Goal: Task Accomplishment & Management: Use online tool/utility

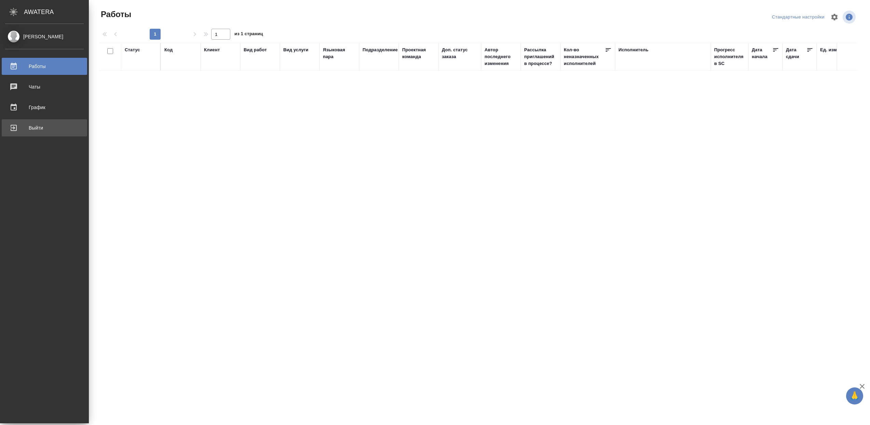
click at [24, 131] on div "Выйти" at bounding box center [44, 128] width 79 height 10
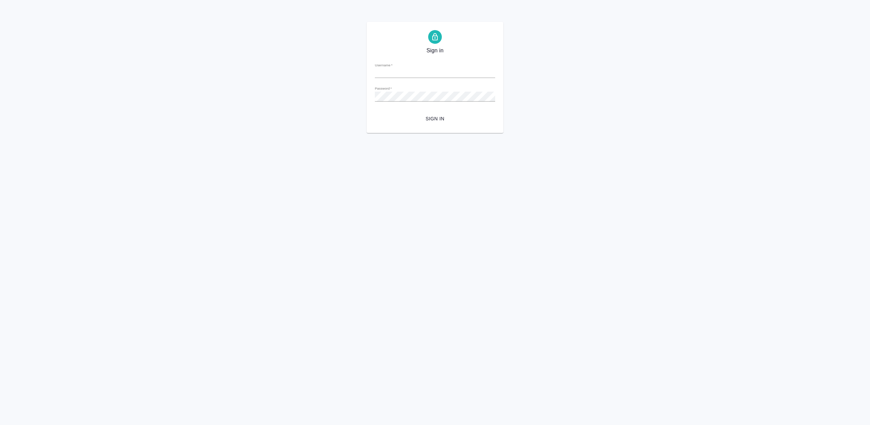
type input "[EMAIL_ADDRESS][DOMAIN_NAME]"
click at [431, 119] on span "Sign in" at bounding box center [434, 118] width 109 height 9
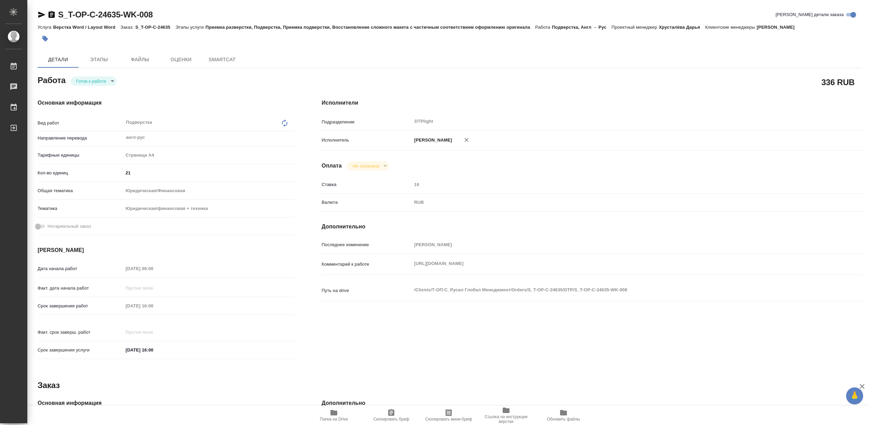
type textarea "x"
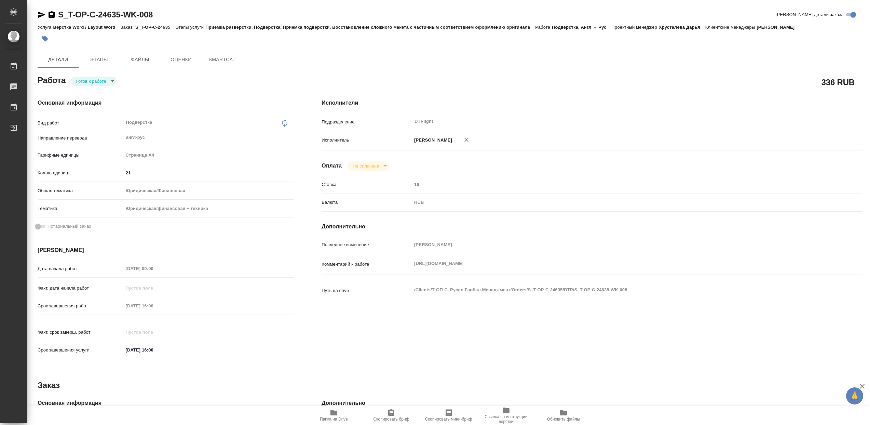
type textarea "x"
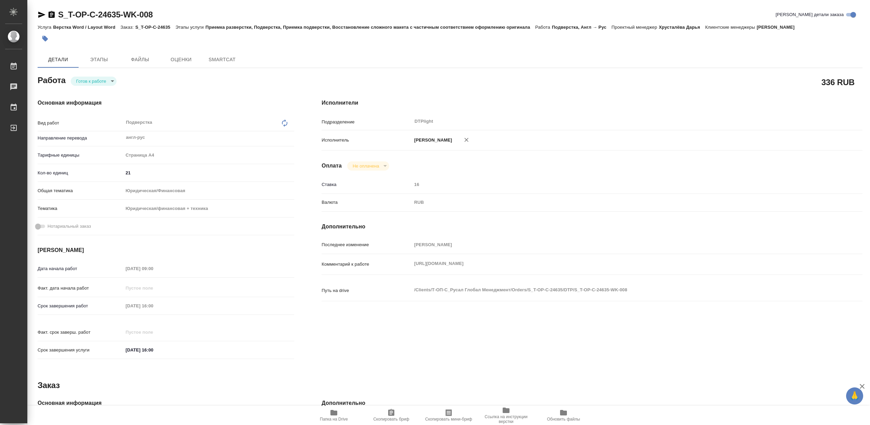
type textarea "x"
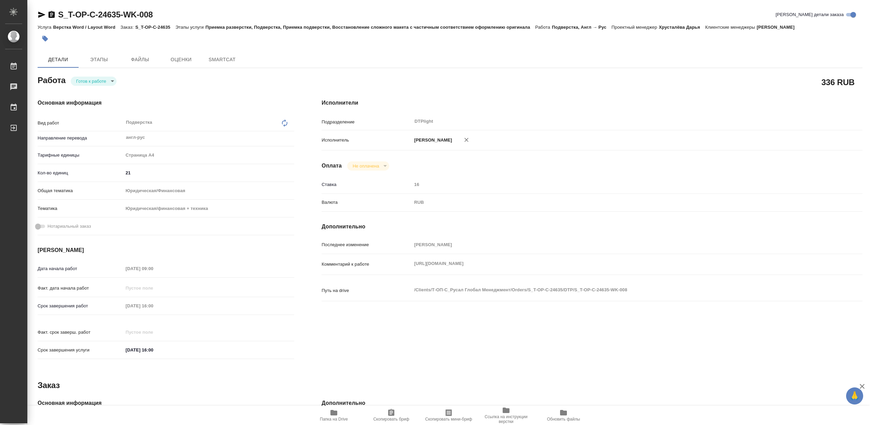
type textarea "x"
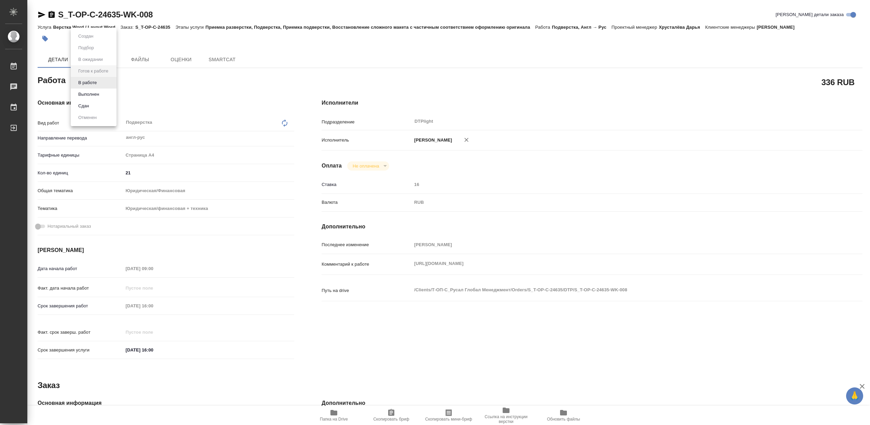
click at [105, 84] on body "🙏 .cls-1 fill:#fff; AWATERA Сархатов Руслан Работы Чаты График Выйти S_T-OP-C-2…" at bounding box center [435, 212] width 870 height 425
type textarea "x"
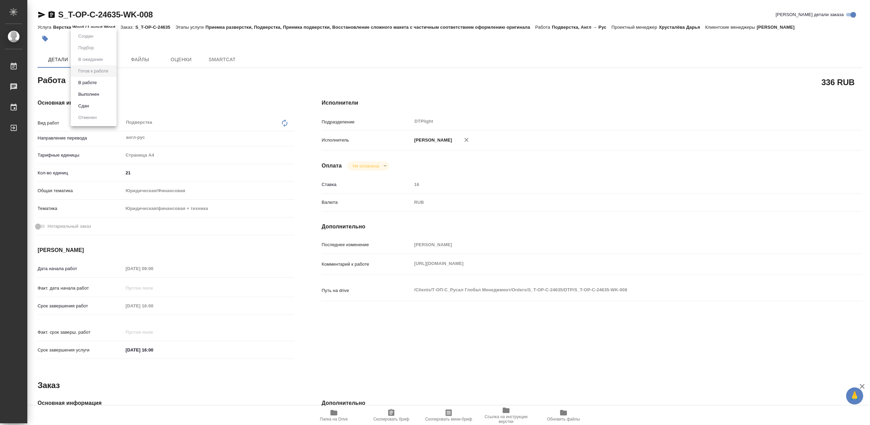
type textarea "x"
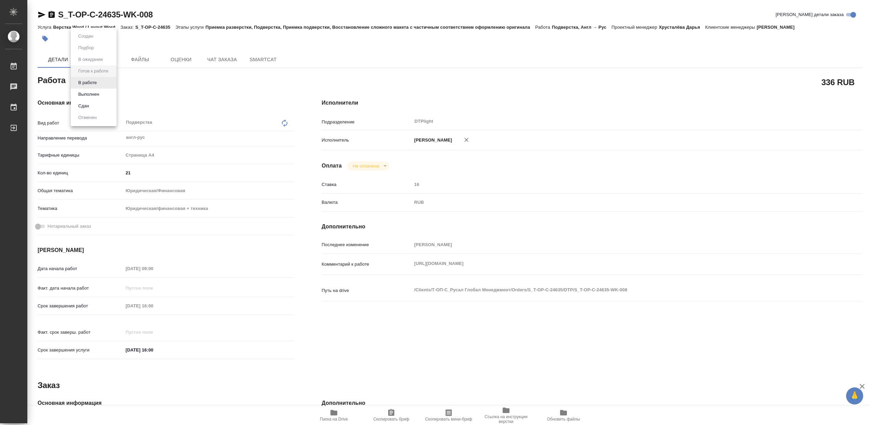
type textarea "x"
click at [106, 82] on li "В работе" at bounding box center [94, 83] width 46 height 12
type textarea "x"
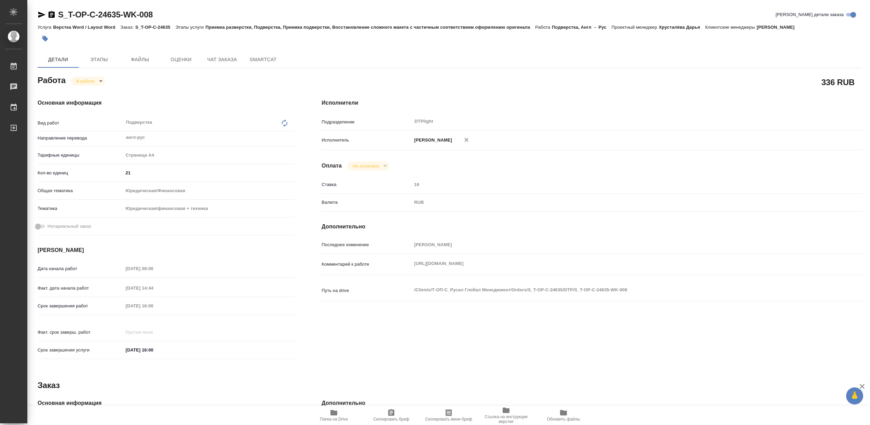
type textarea "x"
click at [341, 412] on span "Папка на Drive" at bounding box center [333, 414] width 49 height 13
type textarea "x"
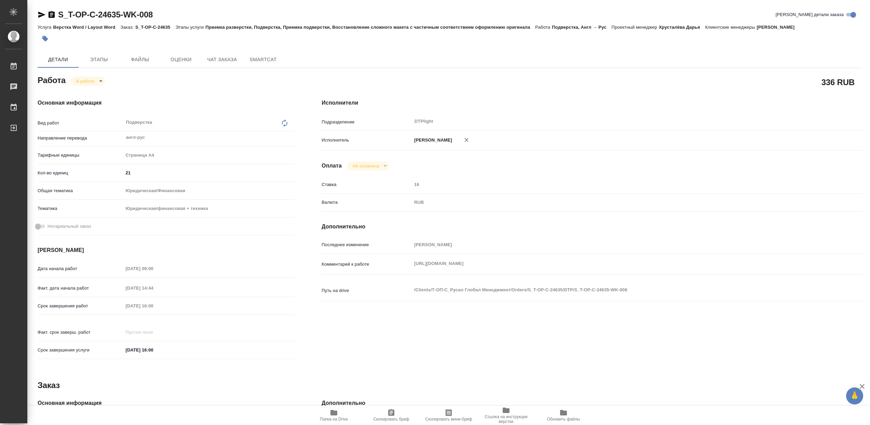
type textarea "x"
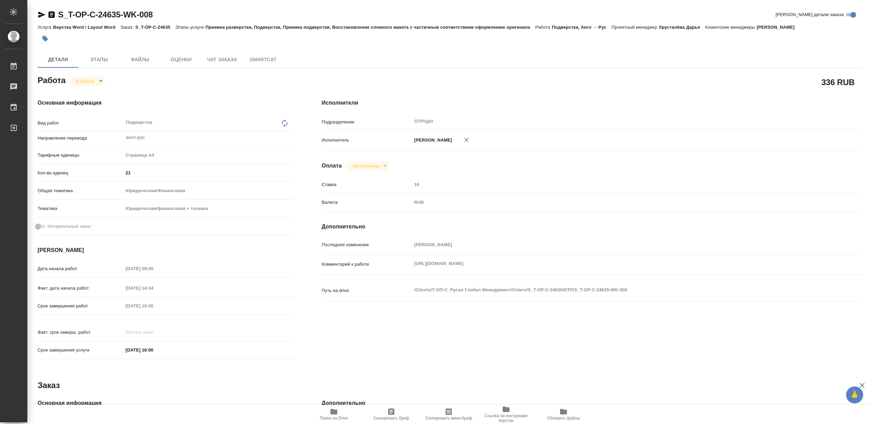
type textarea "x"
